Goal: Information Seeking & Learning: Learn about a topic

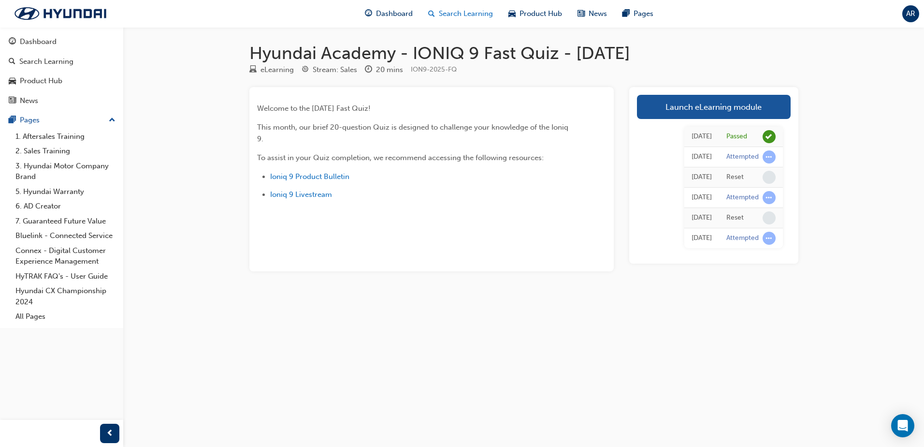
click at [463, 10] on span "Search Learning" at bounding box center [466, 13] width 54 height 11
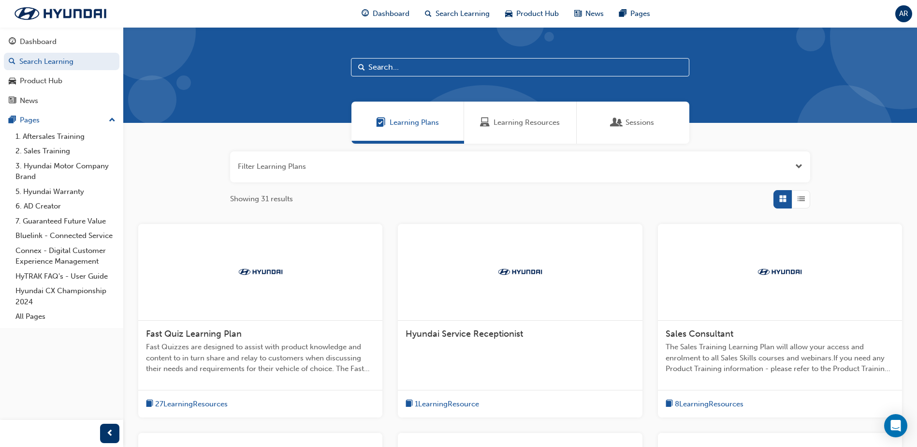
click at [405, 69] on input "text" at bounding box center [520, 67] width 338 height 18
click at [92, 45] on div "Dashboard" at bounding box center [62, 42] width 106 height 12
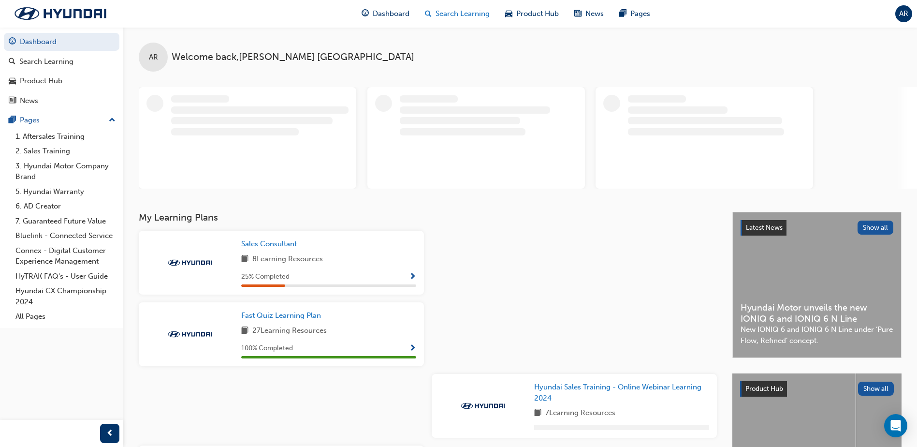
click at [432, 16] on div "Search Learning" at bounding box center [457, 14] width 80 height 20
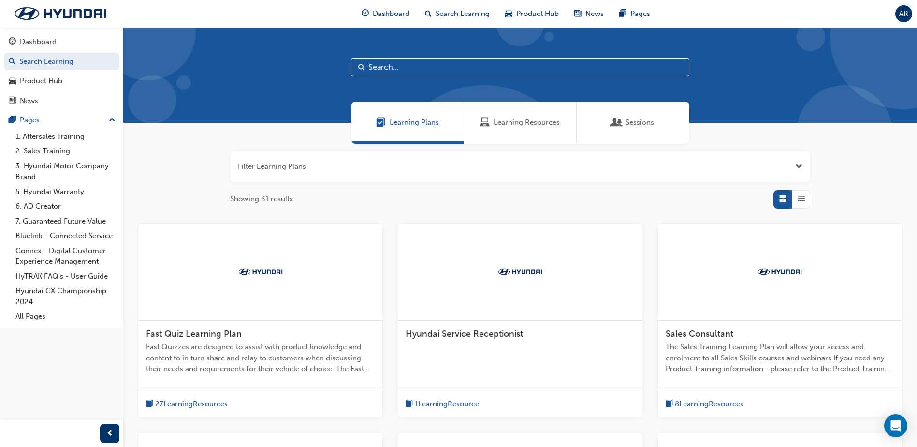
click at [409, 65] on input "text" at bounding box center [520, 67] width 338 height 18
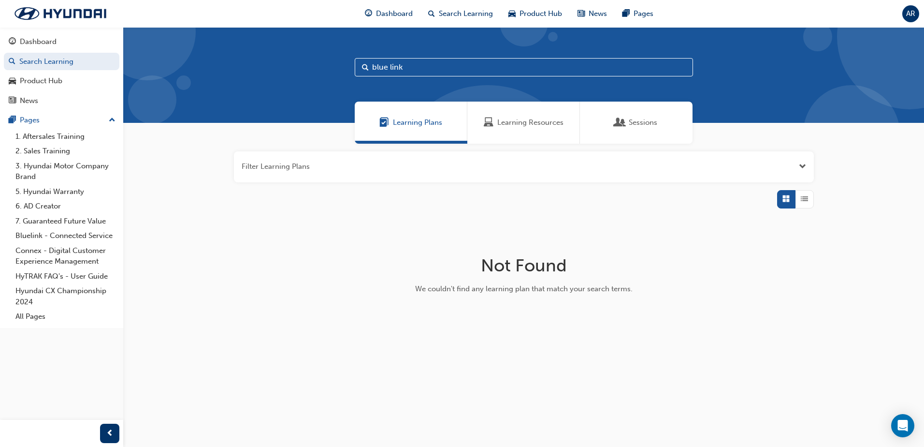
click at [391, 67] on input "blue link" at bounding box center [524, 67] width 338 height 18
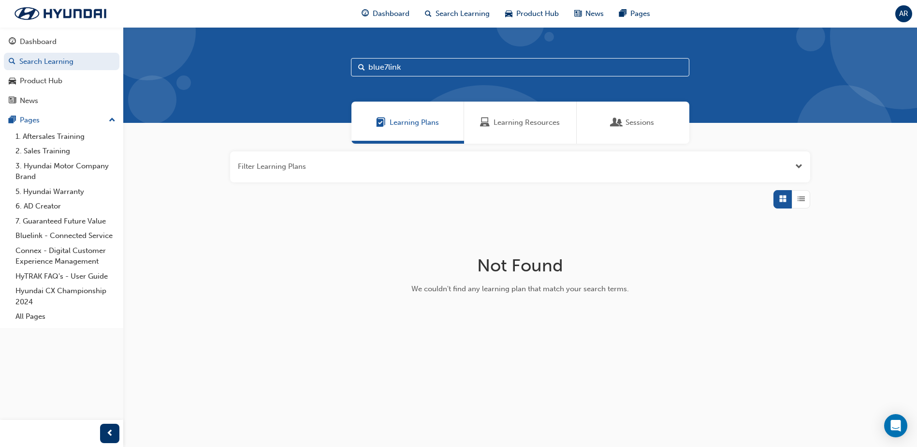
type input "bluelink"
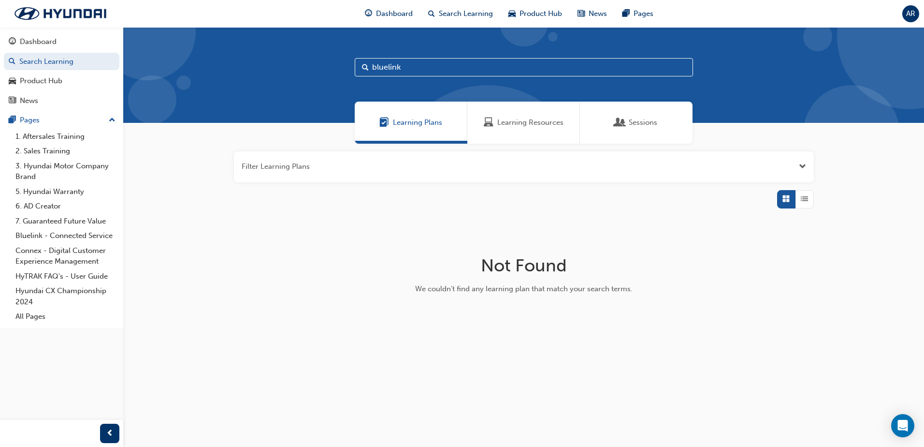
click at [338, 175] on button "button" at bounding box center [524, 166] width 580 height 31
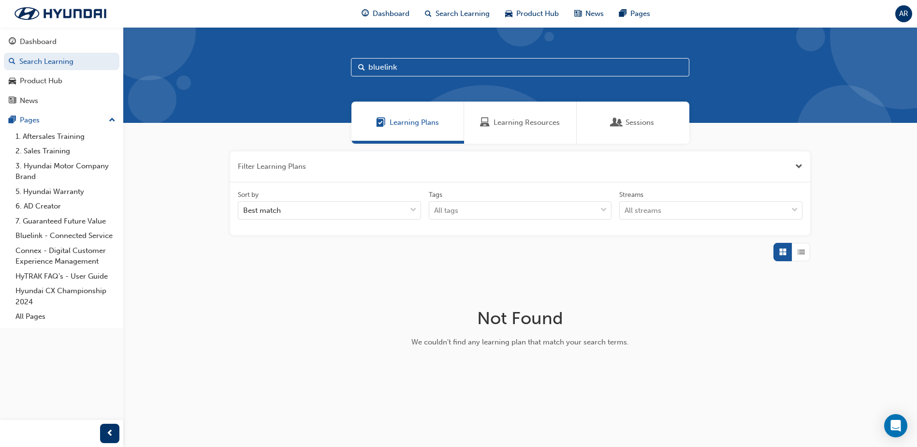
click at [253, 164] on button "button" at bounding box center [520, 166] width 580 height 31
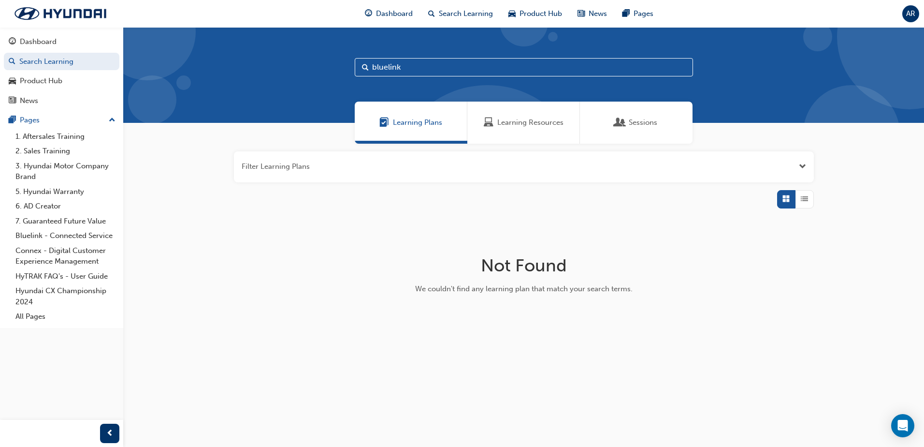
click at [310, 173] on button "button" at bounding box center [524, 166] width 580 height 31
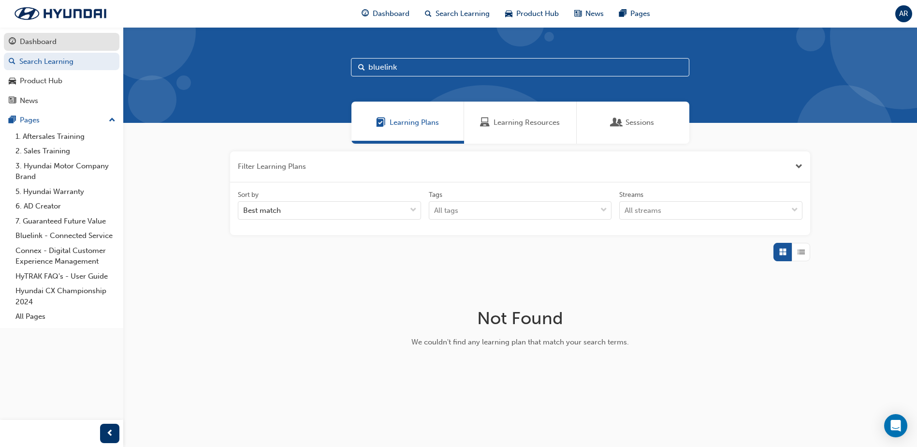
click at [61, 40] on div "Dashboard" at bounding box center [62, 42] width 106 height 12
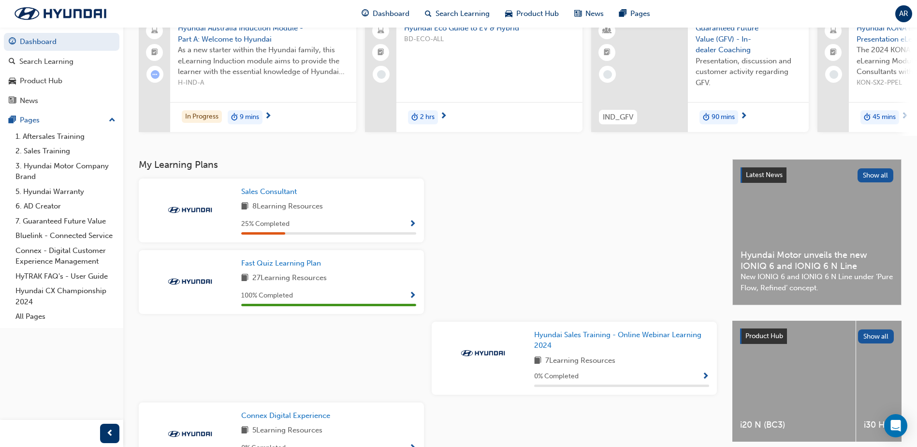
scroll to position [97, 0]
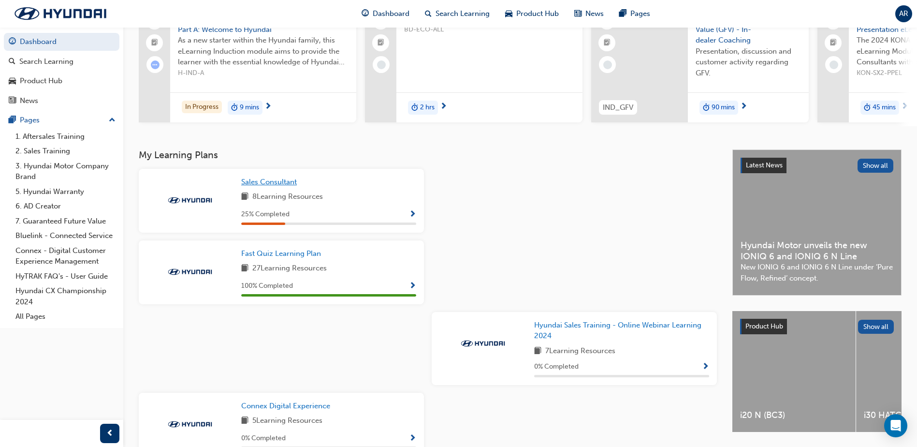
click at [276, 181] on link "Sales Consultant" at bounding box center [270, 181] width 59 height 11
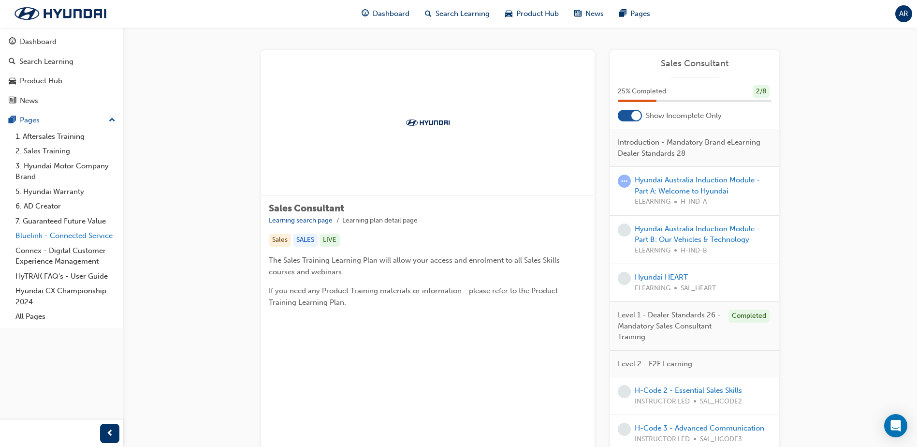
click at [87, 235] on link "Bluelink - Connected Service" at bounding box center [66, 235] width 108 height 15
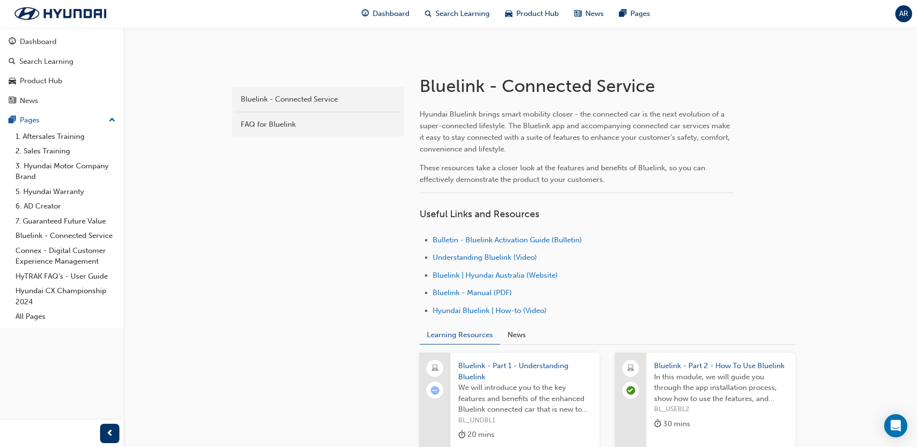
scroll to position [193, 0]
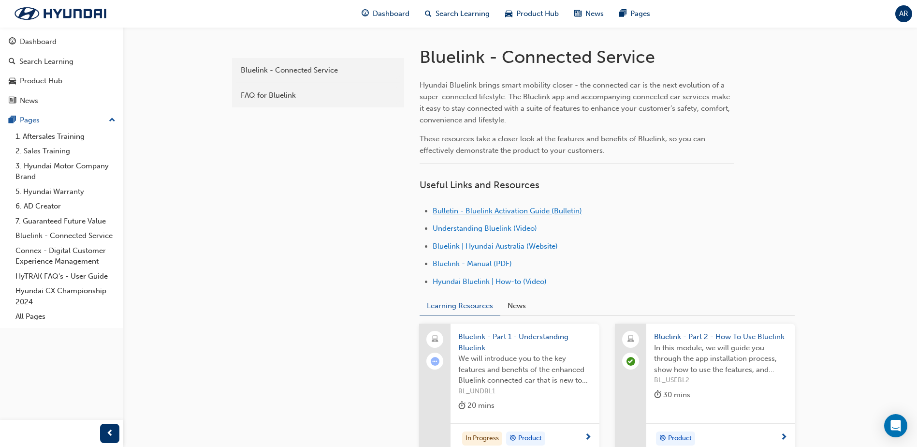
click at [542, 211] on span "Bulletin - Bluelink Activation Guide (Bulletin)" at bounding box center [507, 210] width 149 height 9
